Goal: Check status: Check status

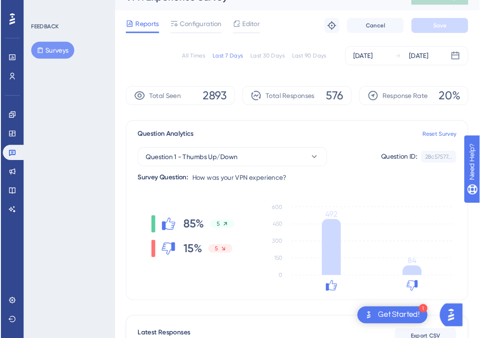
scroll to position [17, 0]
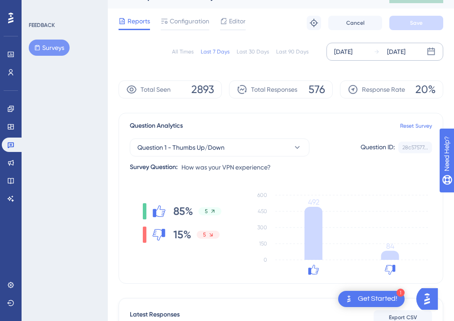
click at [406, 47] on div "Sep 11 2025" at bounding box center [396, 51] width 18 height 11
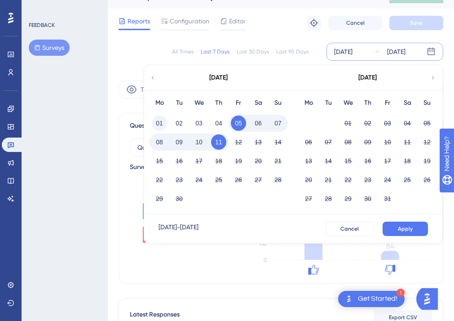
click at [159, 122] on button "01" at bounding box center [159, 122] width 15 height 15
click at [405, 236] on div "Sep 01 2025 - Sep 11 2025 Cancel Apply" at bounding box center [293, 228] width 298 height 29
click at [406, 232] on button "Apply" at bounding box center [405, 228] width 45 height 14
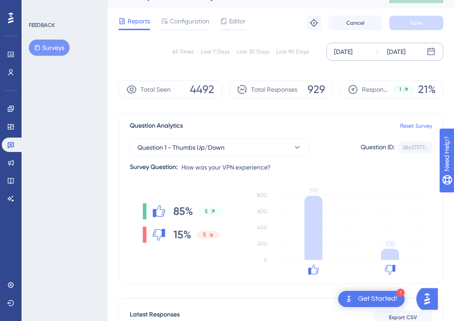
click at [398, 54] on div "Sep 11 2025" at bounding box center [396, 51] width 18 height 11
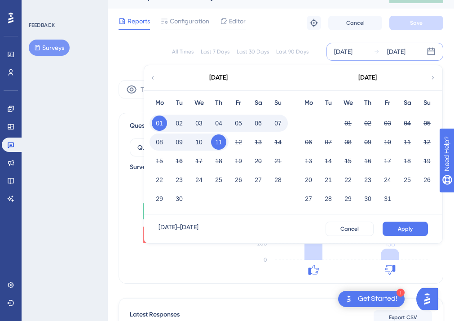
click at [234, 124] on button "05" at bounding box center [238, 122] width 15 height 15
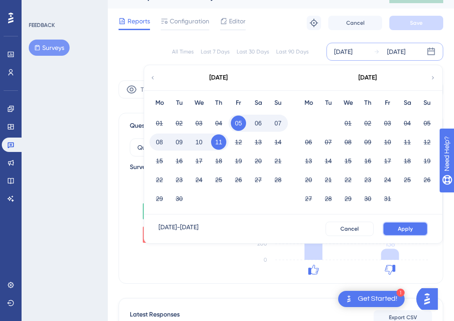
click at [427, 232] on button "Apply" at bounding box center [405, 228] width 45 height 14
